Goal: Transaction & Acquisition: Purchase product/service

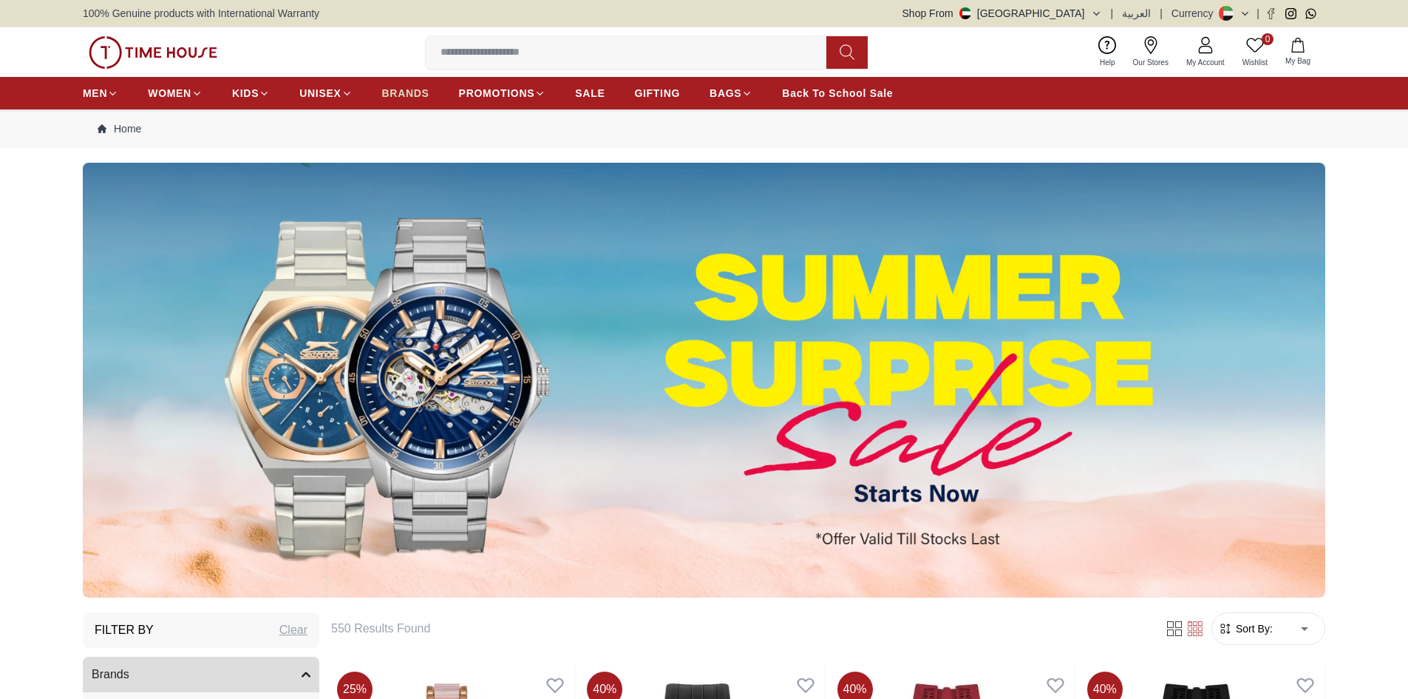
click at [414, 92] on span "BRANDS" at bounding box center [405, 93] width 47 height 15
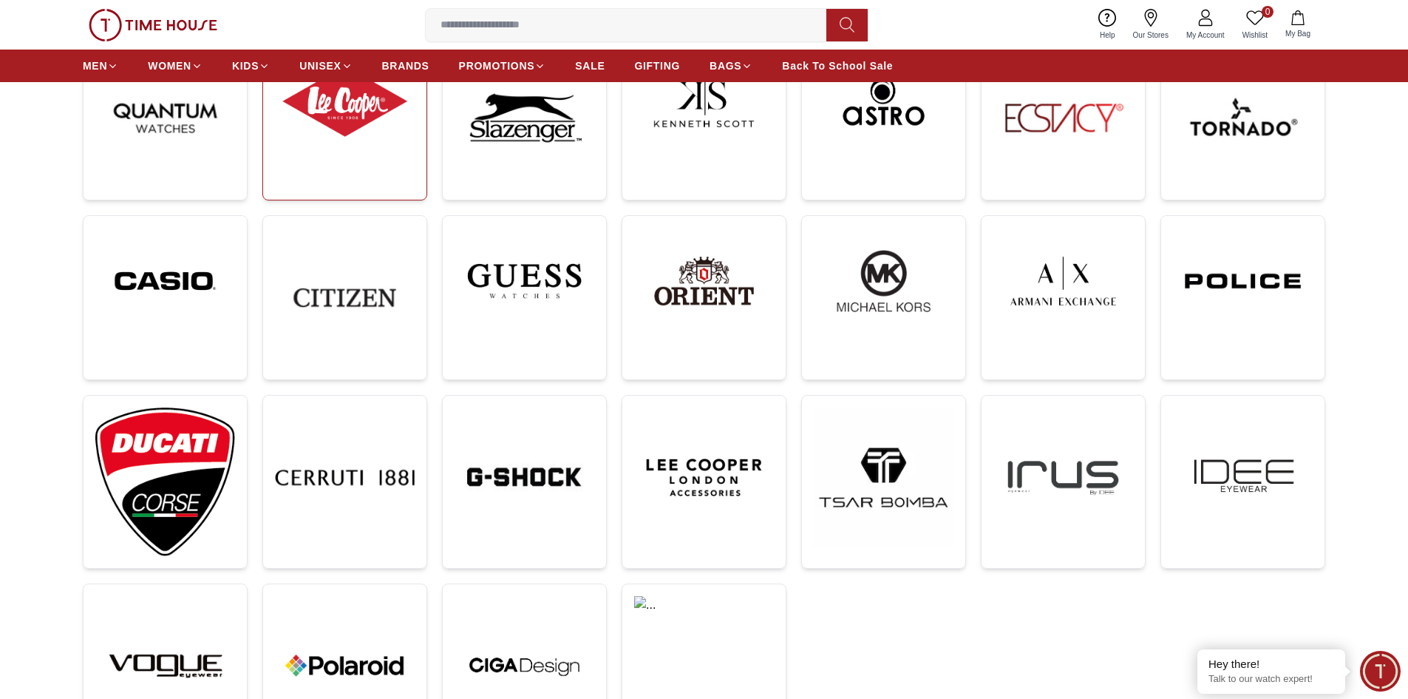
scroll to position [74, 0]
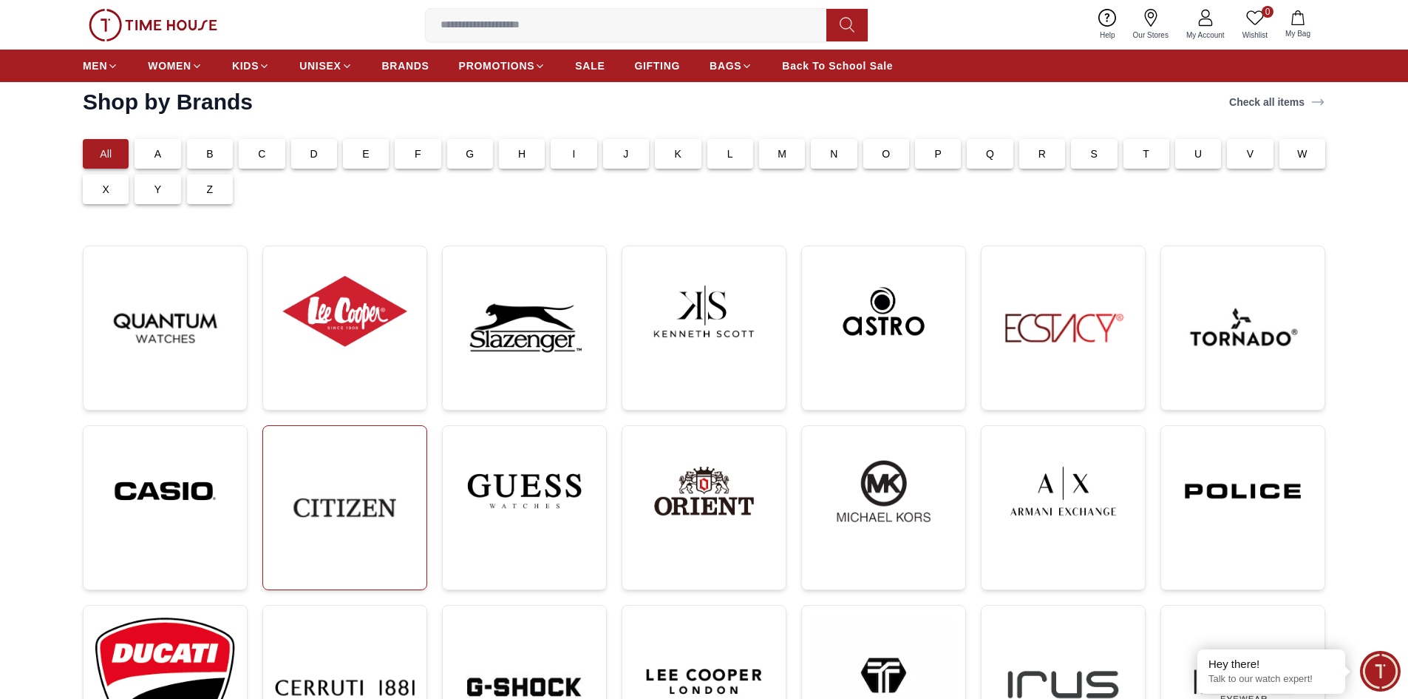
click at [335, 526] on img at bounding box center [345, 508] width 140 height 140
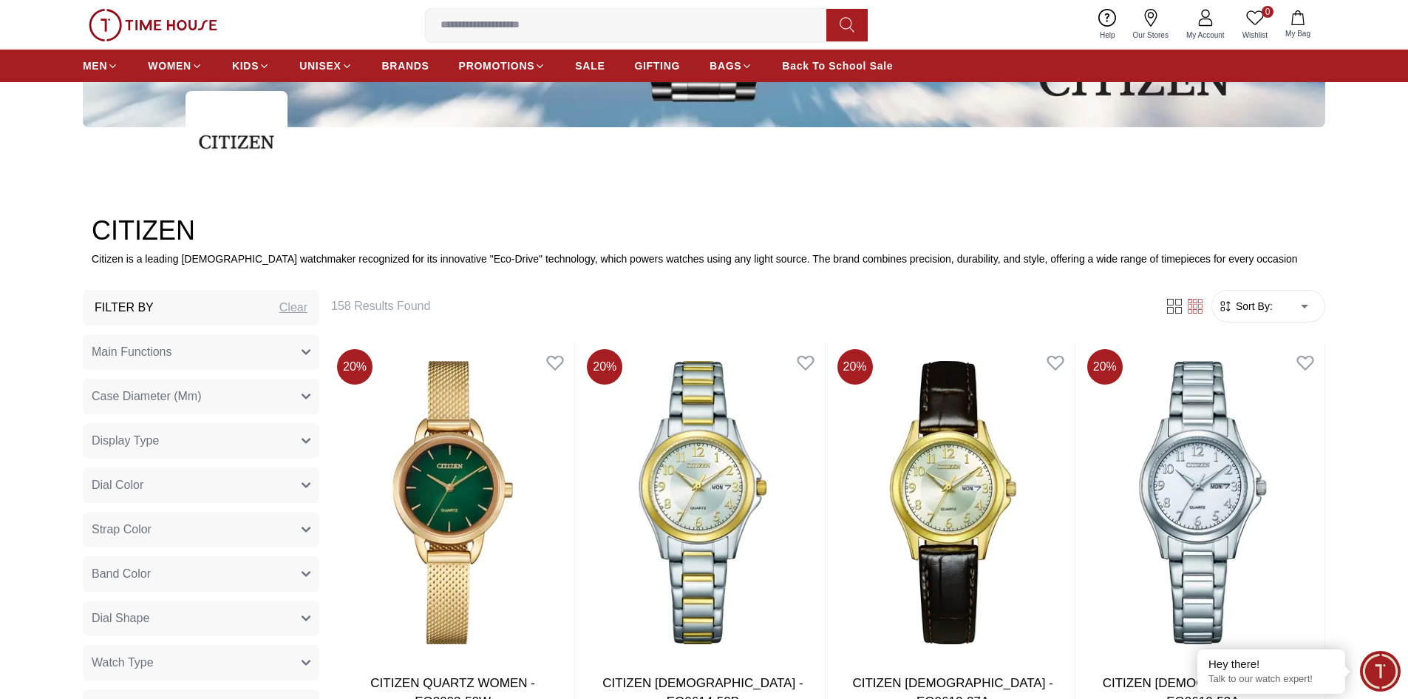
scroll to position [665, 0]
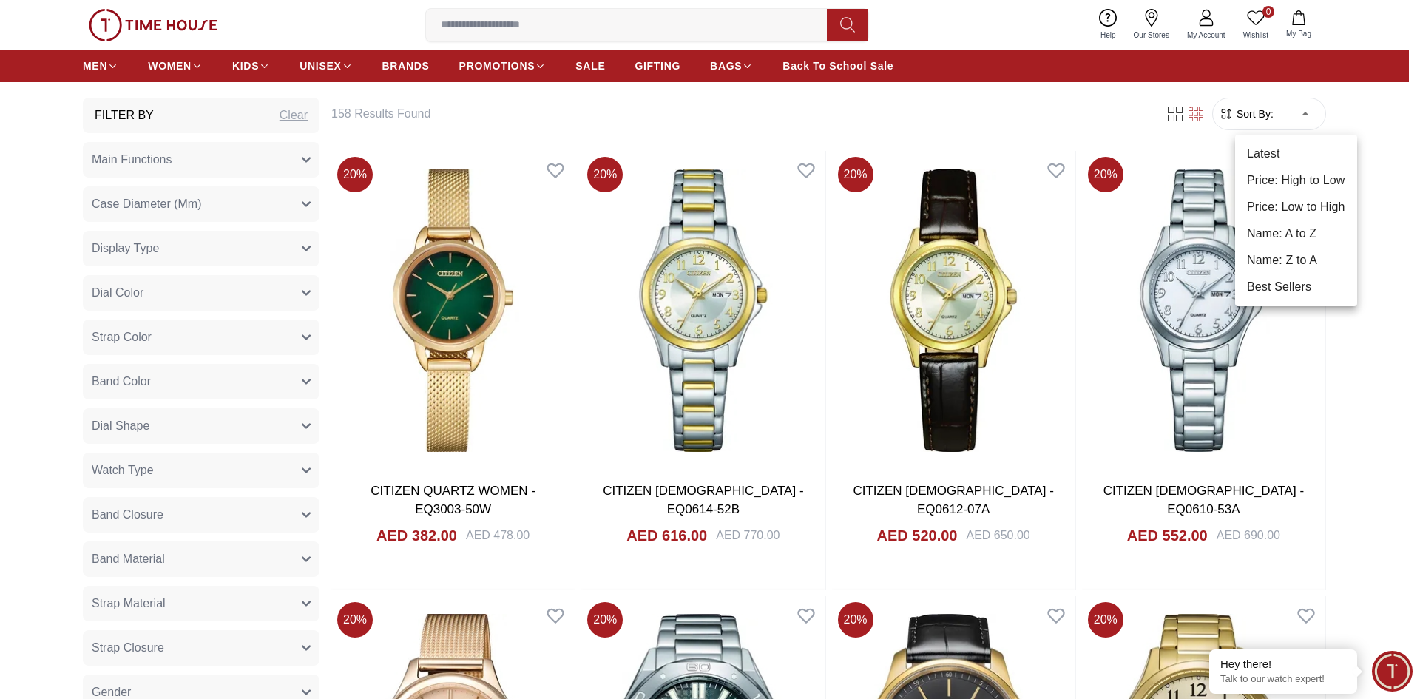
click at [1315, 206] on li "Price: Low to High" at bounding box center [1296, 207] width 122 height 27
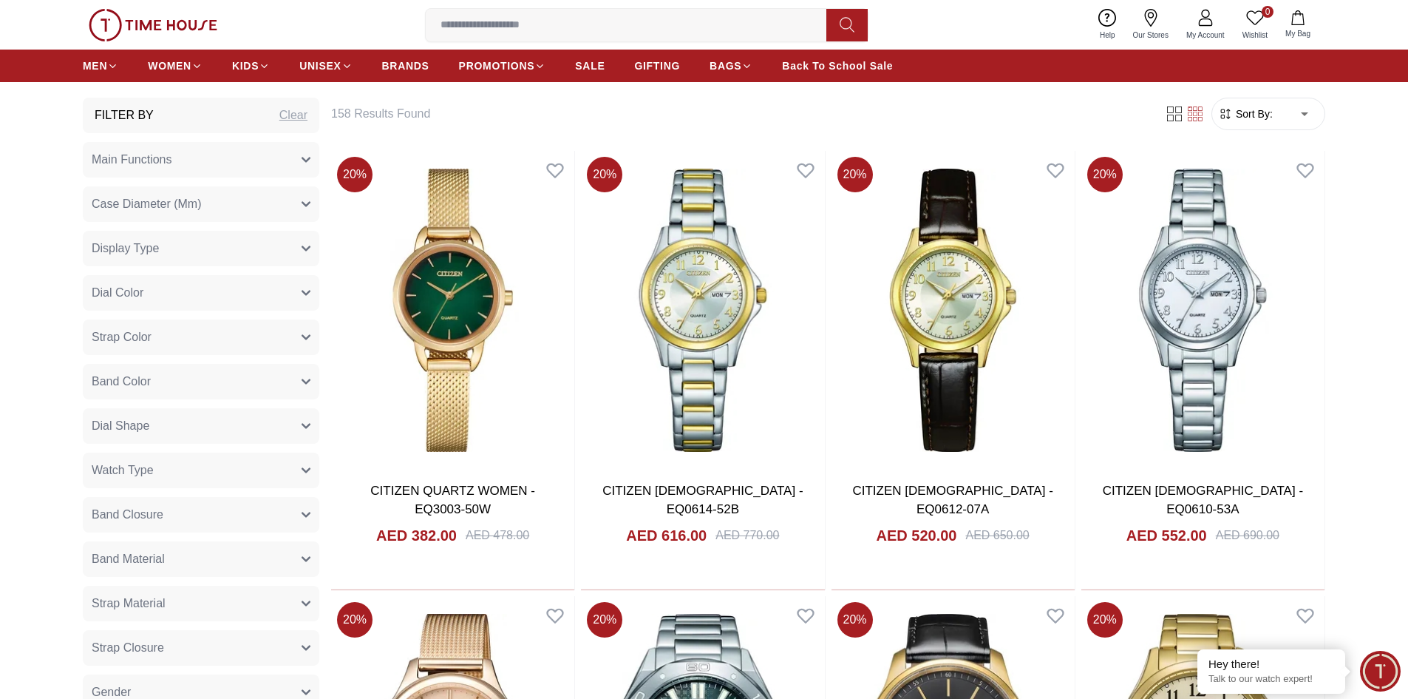
type input "*"
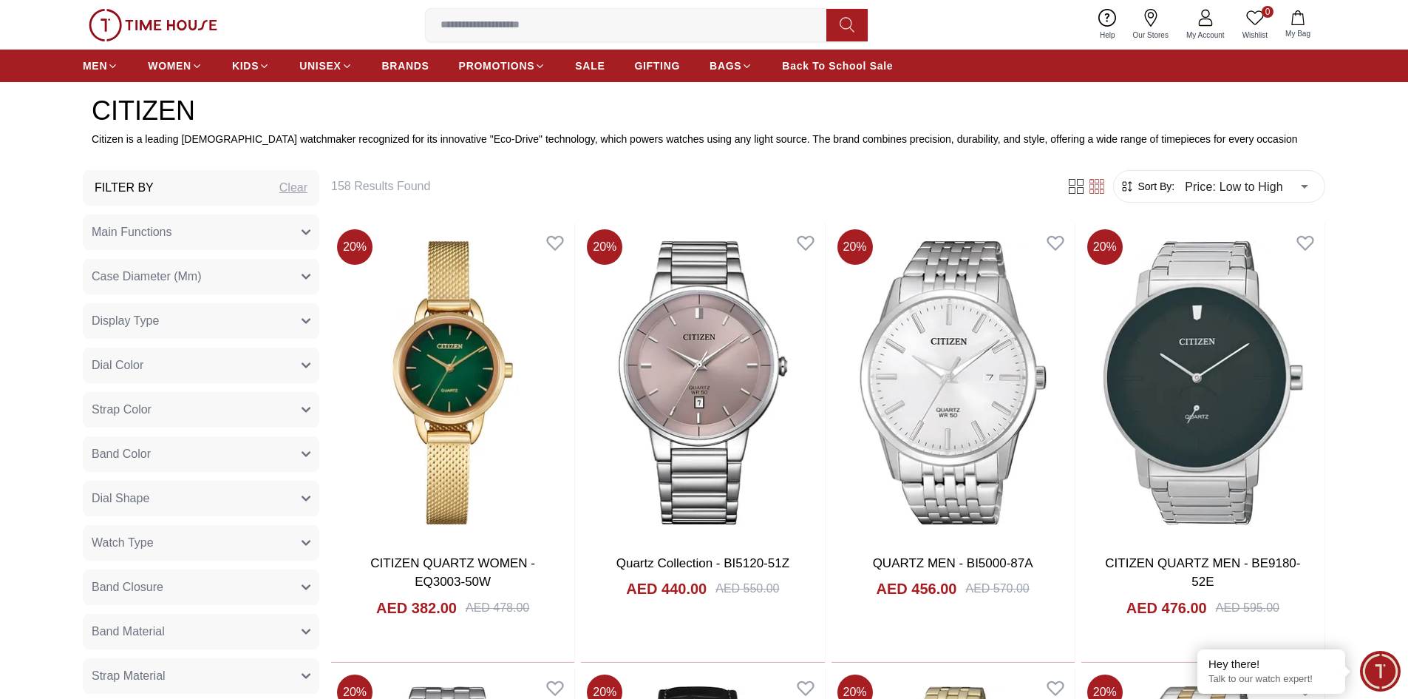
scroll to position [591, 0]
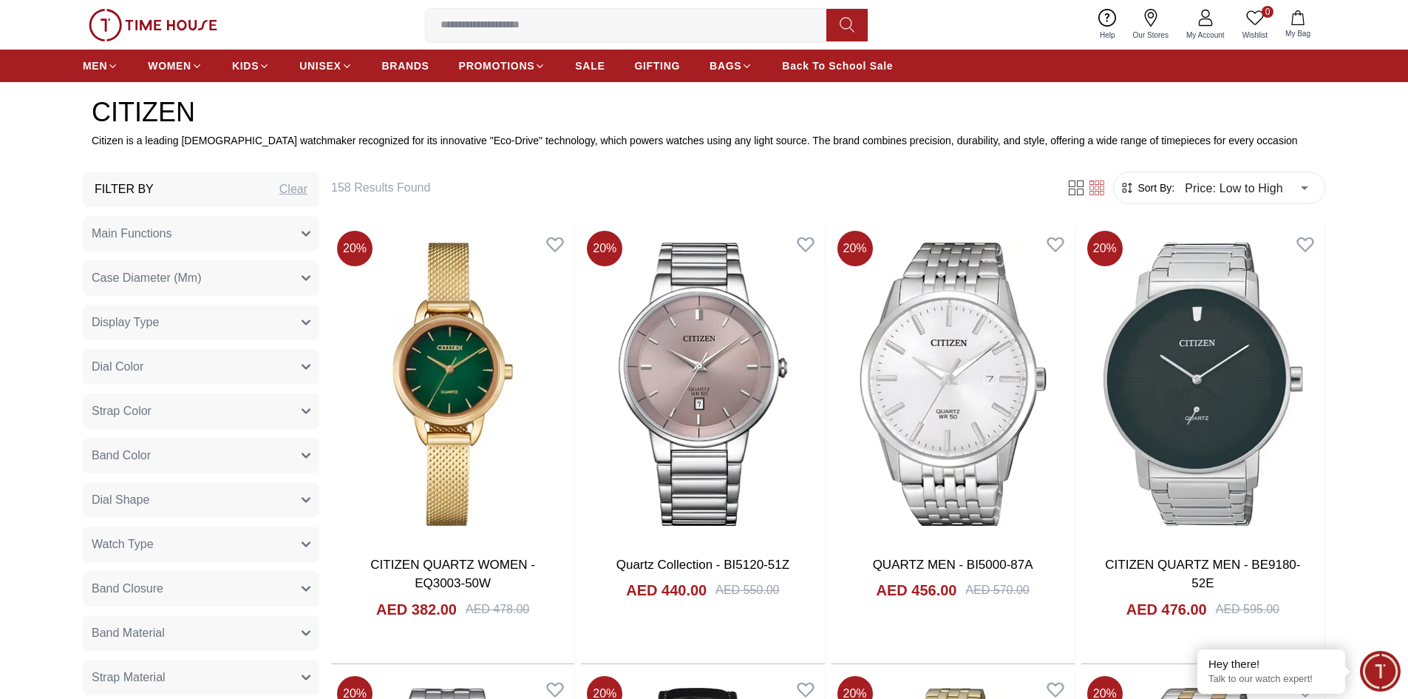
click at [122, 230] on span "Main Functions" at bounding box center [132, 234] width 81 height 18
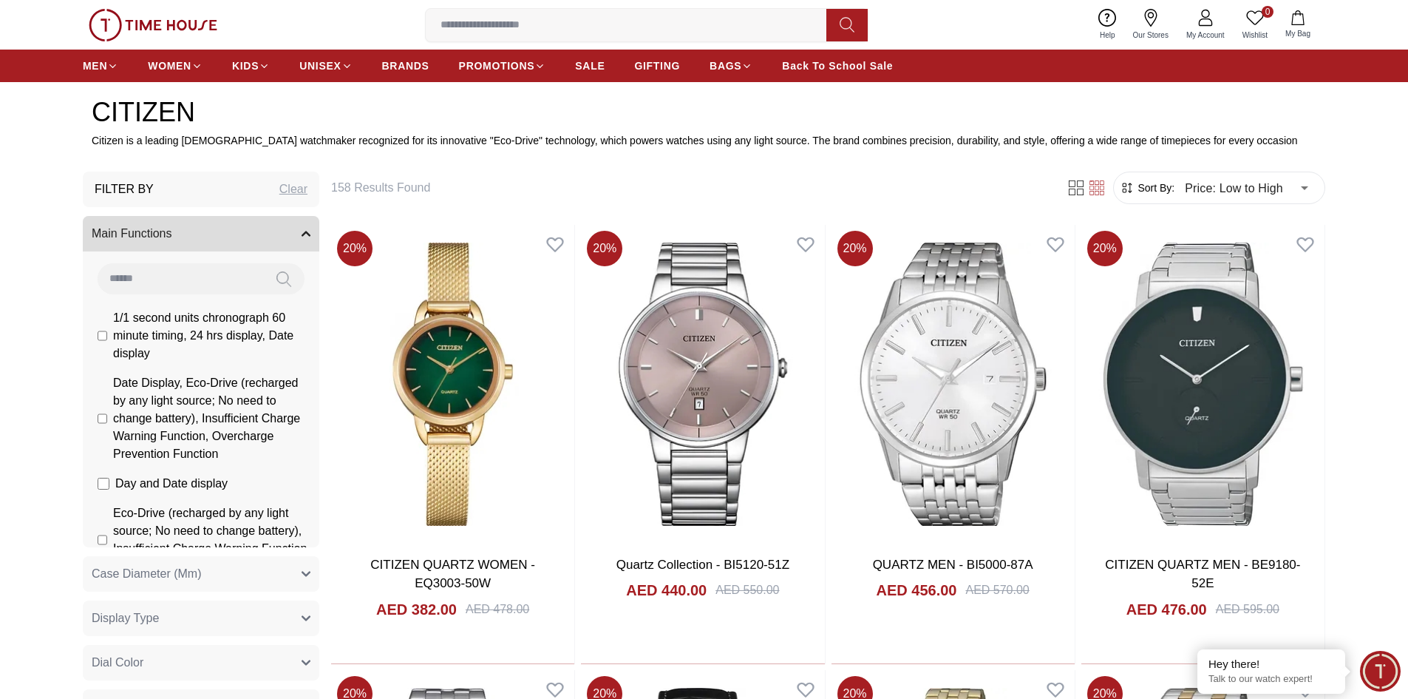
click at [122, 230] on span "Main Functions" at bounding box center [132, 234] width 81 height 18
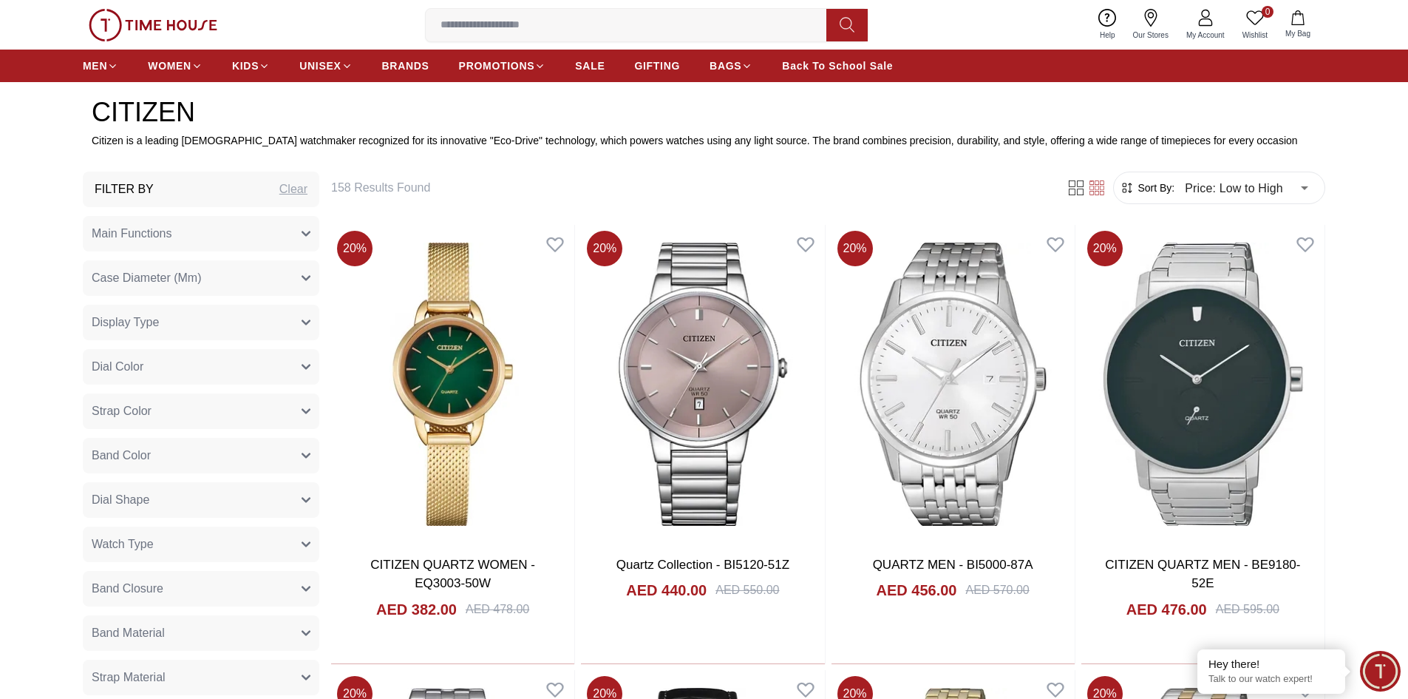
click at [132, 544] on span "Watch Type" at bounding box center [123, 544] width 62 height 18
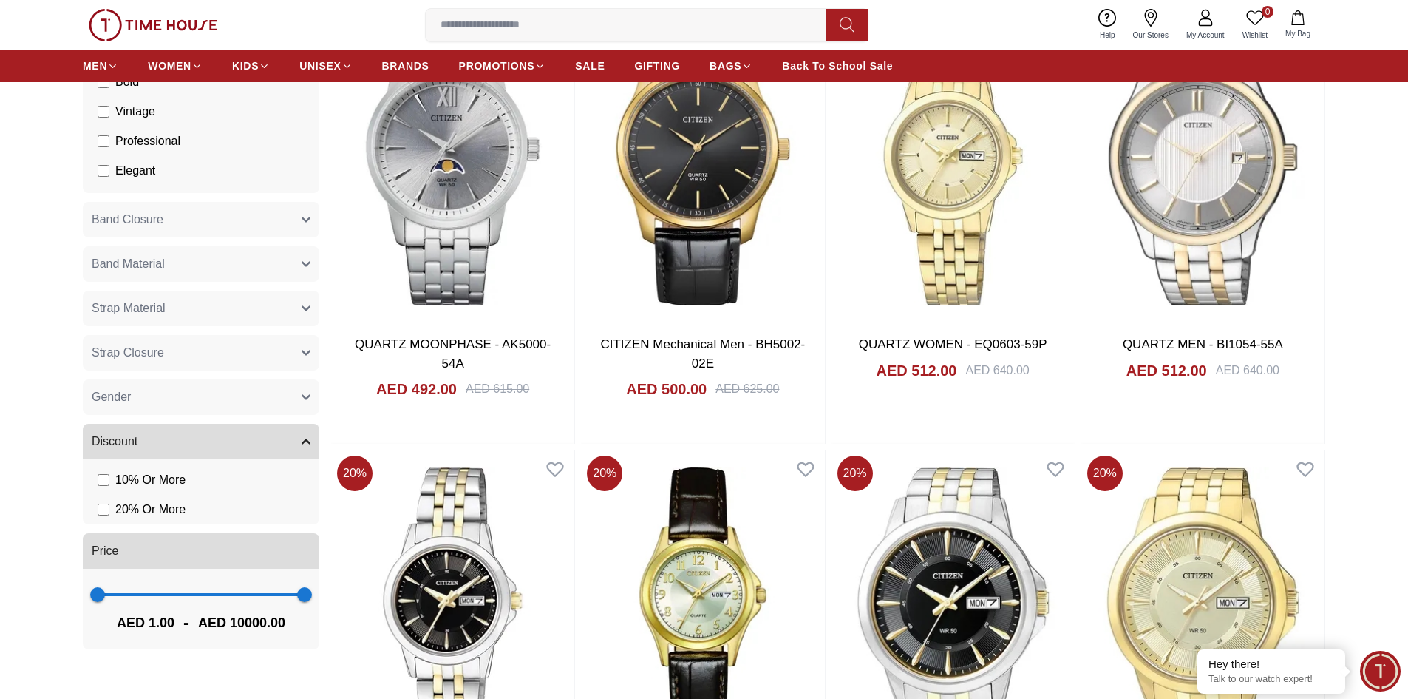
scroll to position [1257, 0]
click at [117, 394] on span "Gender" at bounding box center [111, 396] width 39 height 18
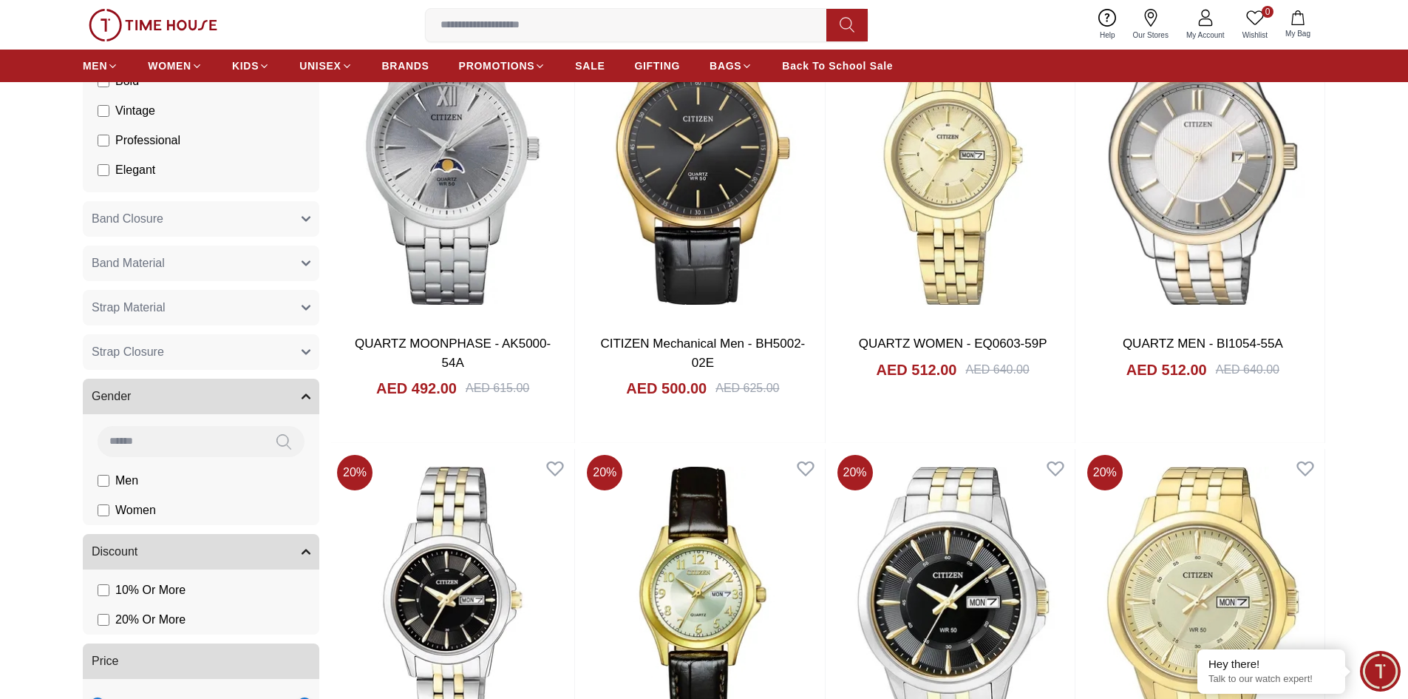
click at [0, 0] on label "Men" at bounding box center [0, 0] width 0 height 0
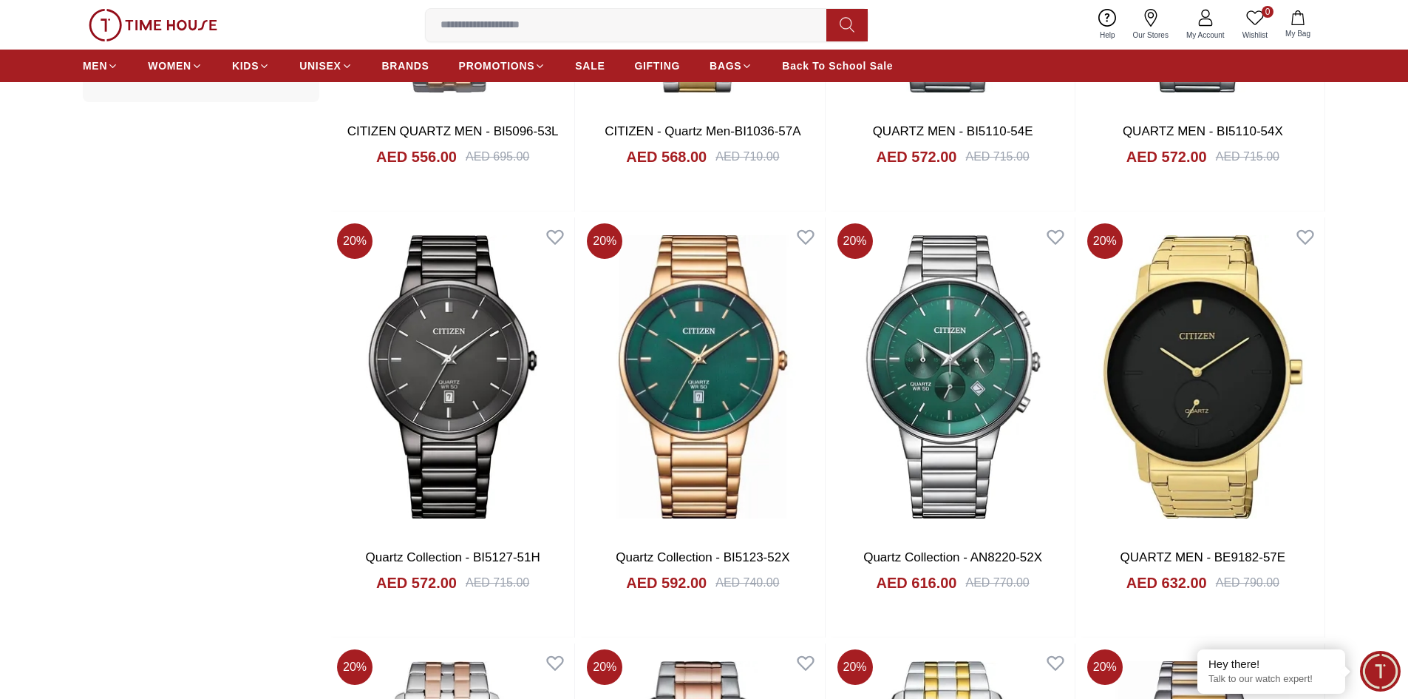
scroll to position [1922, 0]
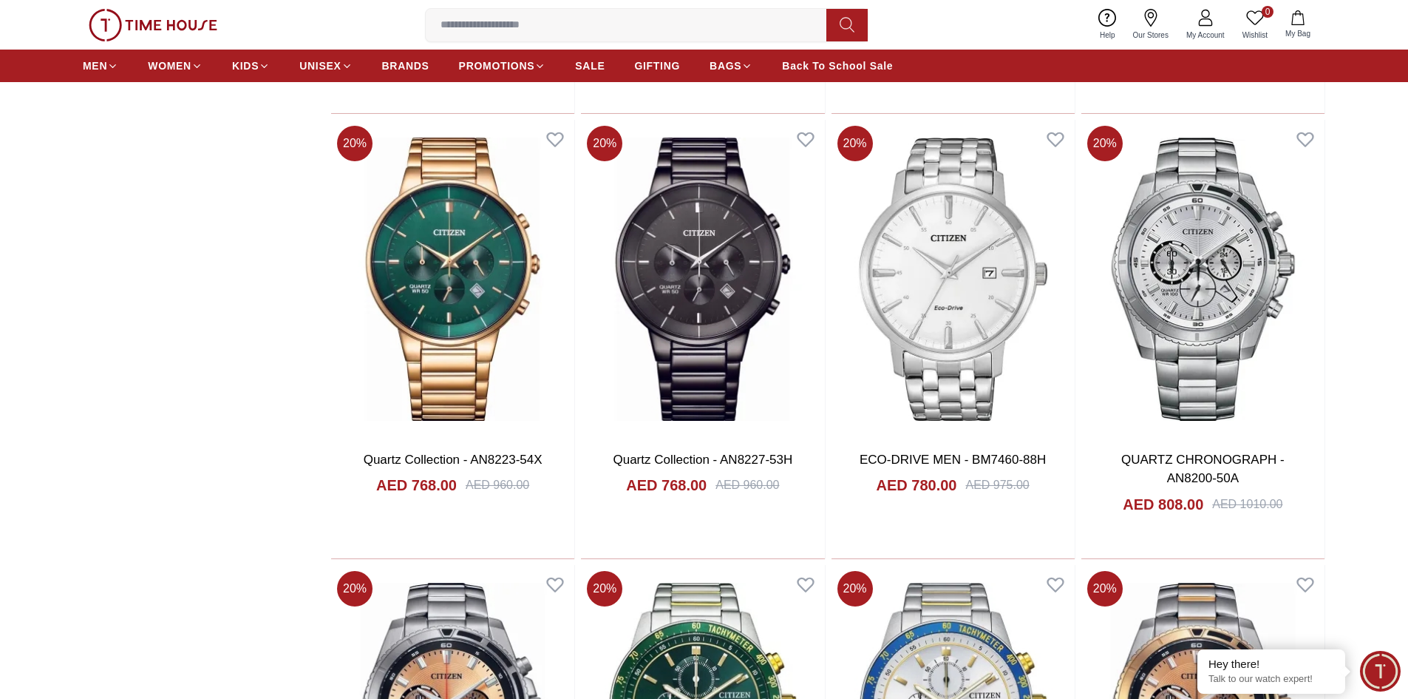
scroll to position [3623, 0]
